Goal: Book appointment/travel/reservation

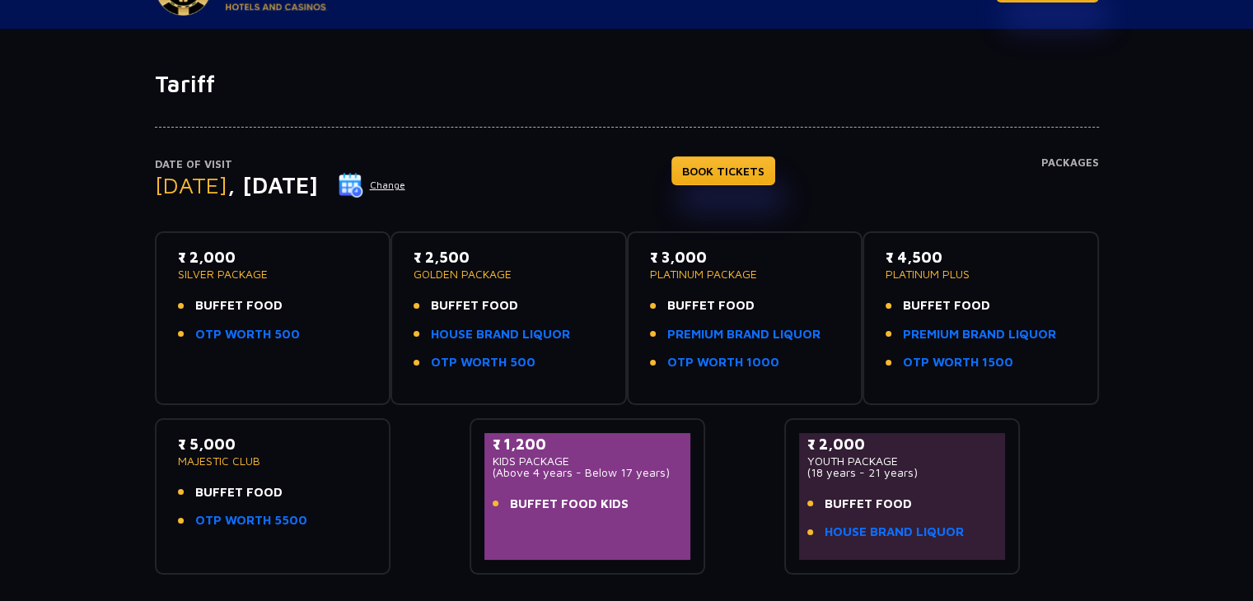
scroll to position [82, 0]
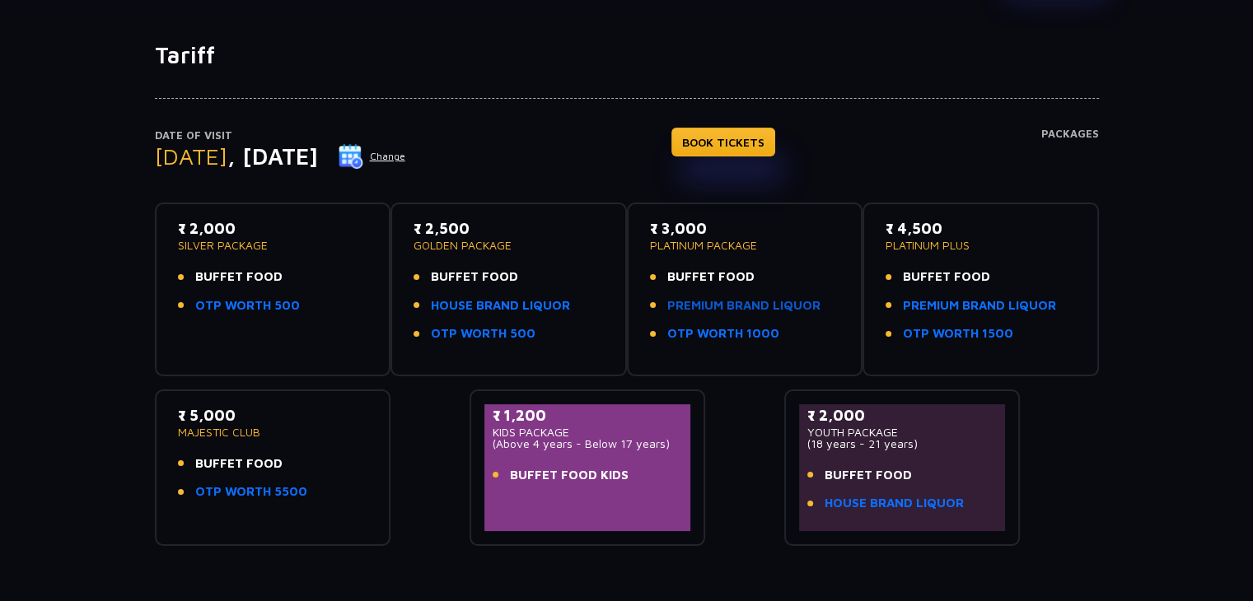
click at [732, 304] on link "PREMIUM BRAND LIQUOR" at bounding box center [743, 306] width 153 height 19
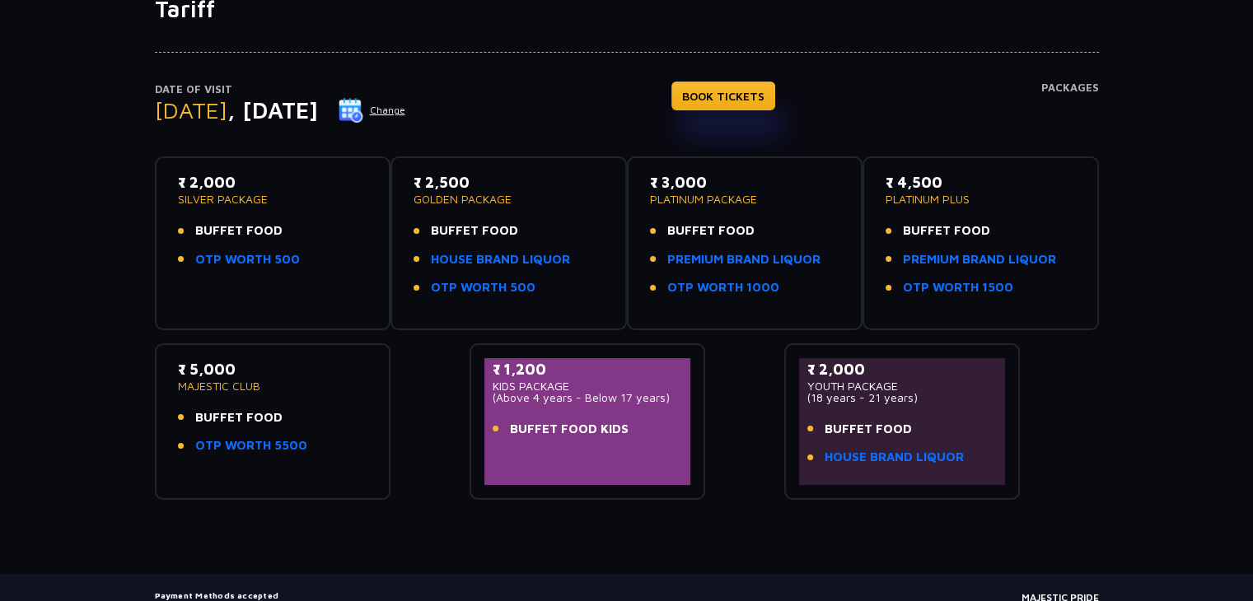
scroll to position [59, 0]
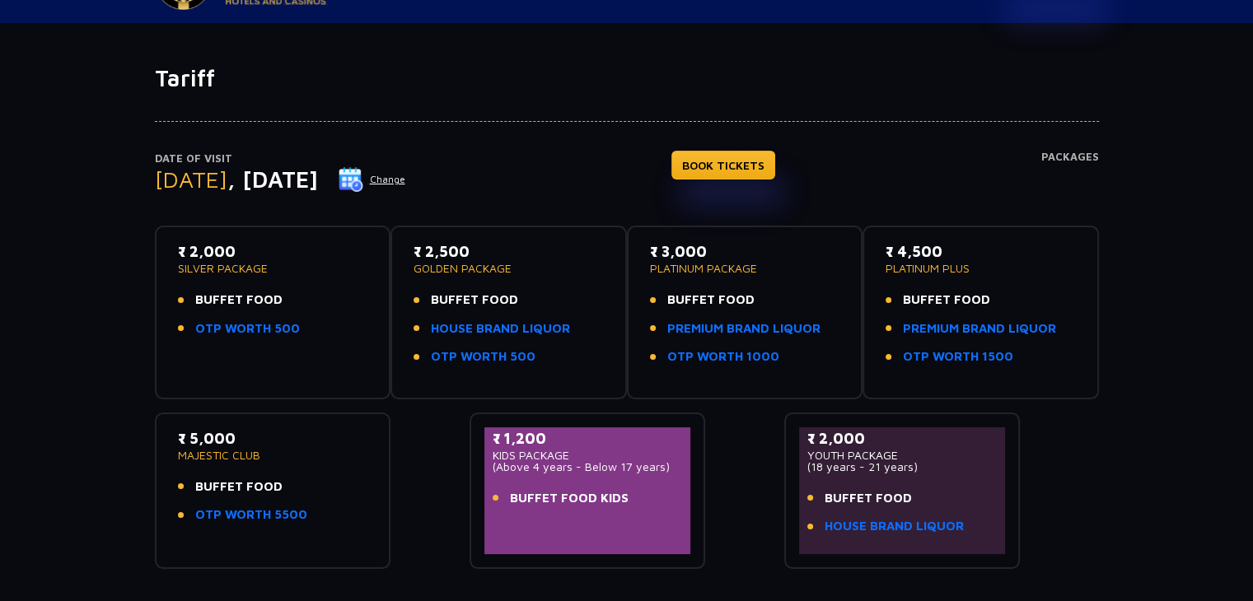
click at [363, 179] on img at bounding box center [351, 179] width 25 height 25
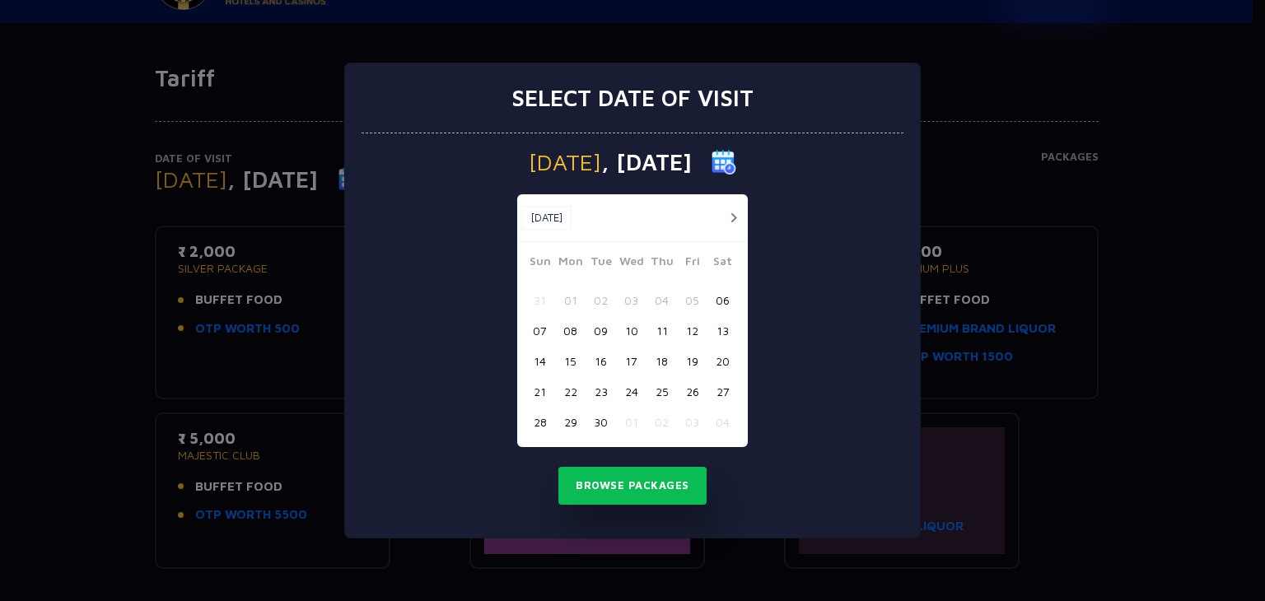
click at [731, 219] on button "button" at bounding box center [733, 218] width 21 height 21
click at [603, 426] on button "28" at bounding box center [601, 422] width 30 height 30
click at [616, 492] on button "Browse Packages" at bounding box center [633, 486] width 148 height 38
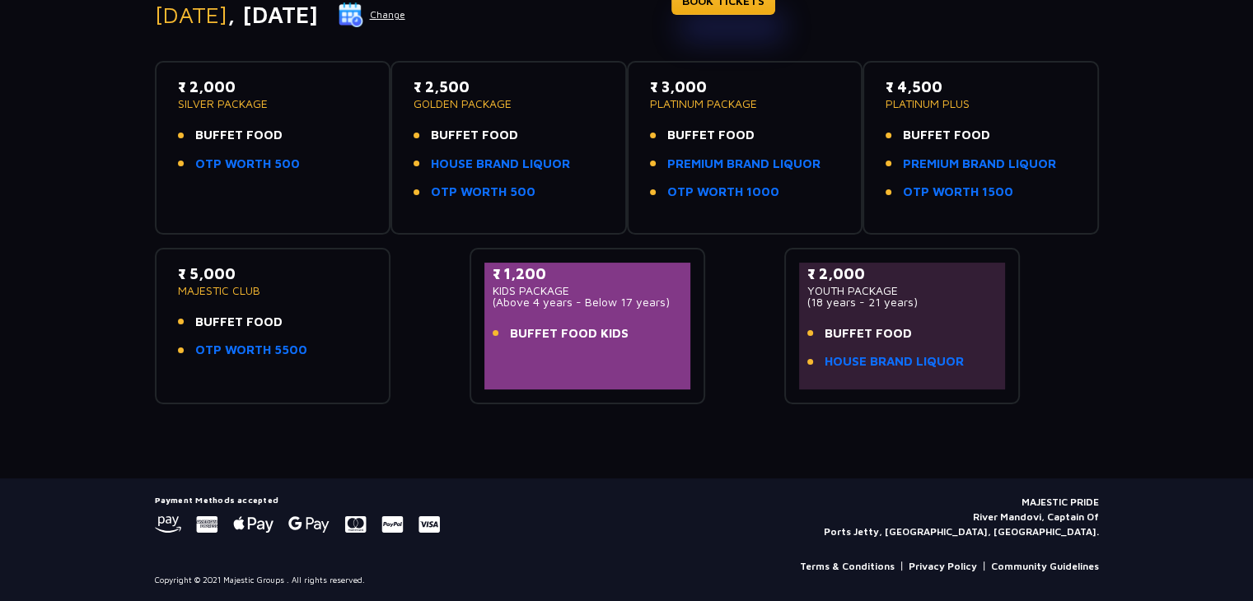
scroll to position [0, 0]
